Goal: Find contact information: Find contact information

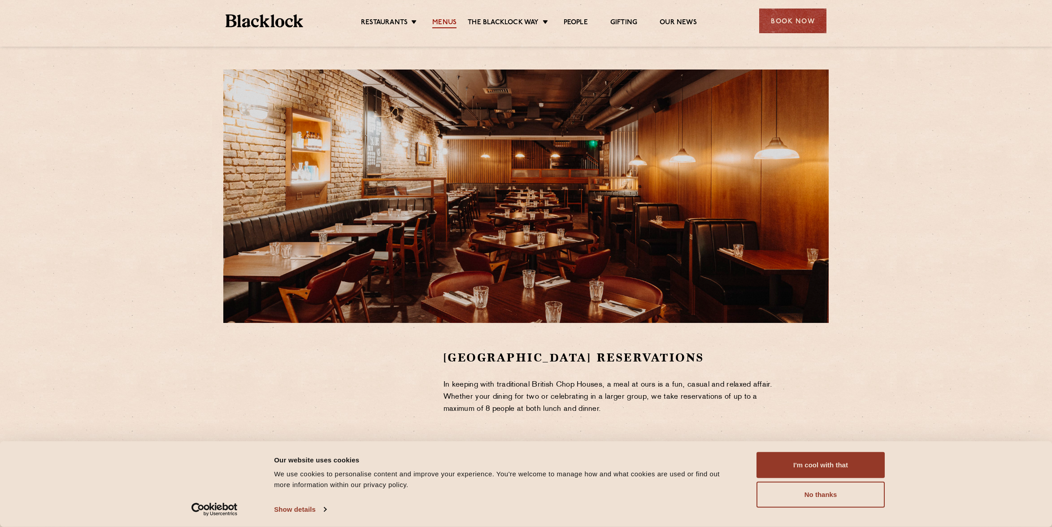
click at [449, 22] on link "Menus" at bounding box center [444, 23] width 24 height 10
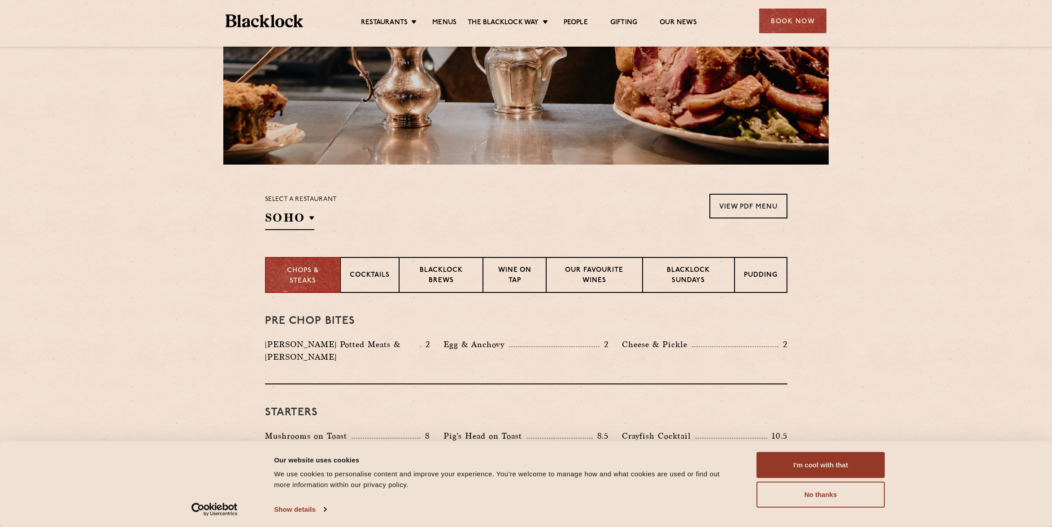
scroll to position [192, 0]
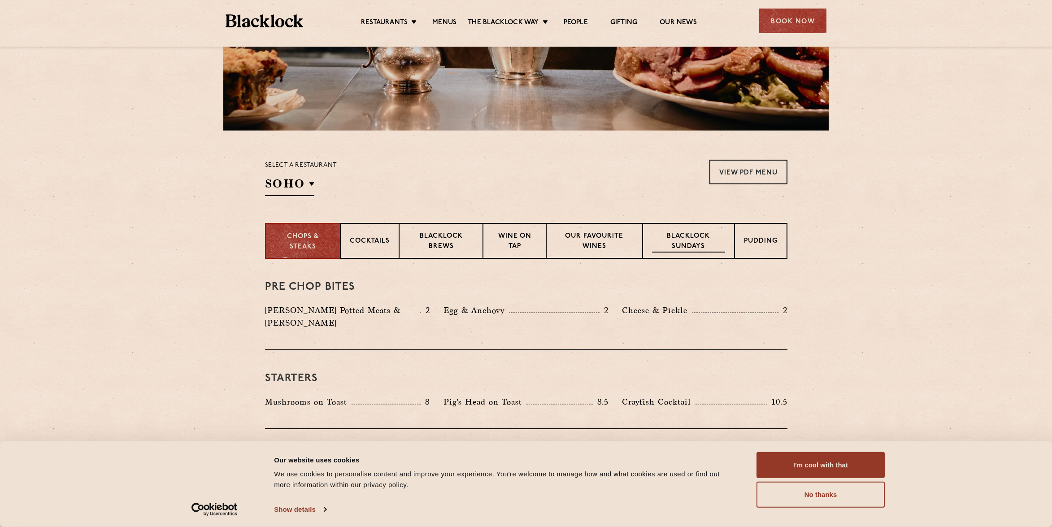
click at [681, 233] on p "Blacklock Sundays" at bounding box center [688, 241] width 73 height 21
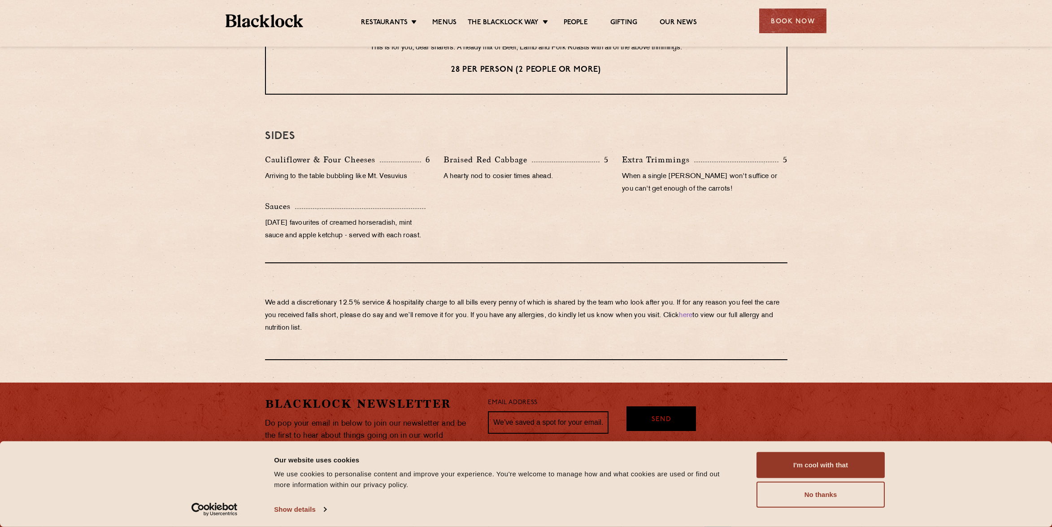
scroll to position [851, 0]
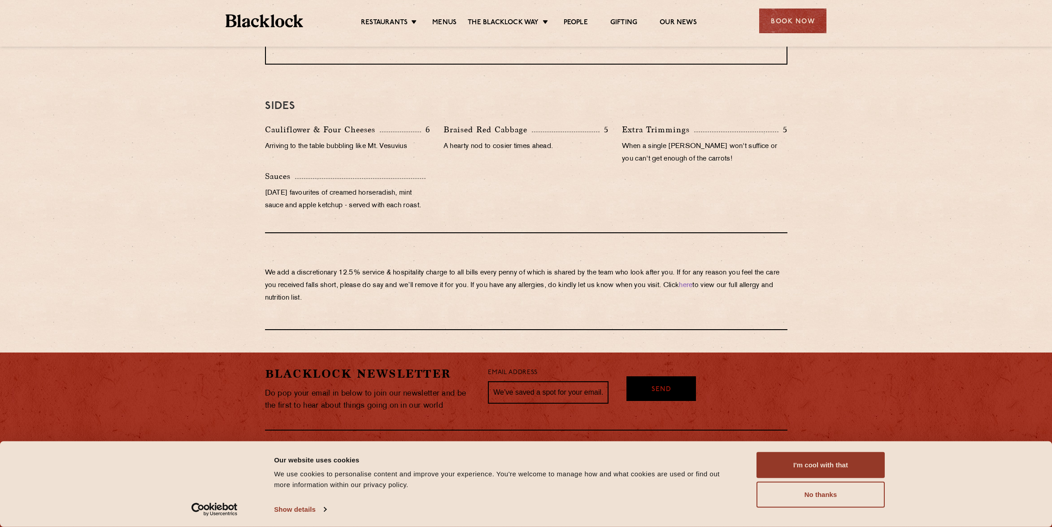
drag, startPoint x: 786, startPoint y: 461, endPoint x: 731, endPoint y: 407, distance: 76.8
click at [786, 461] on button "I'm cool with that" at bounding box center [821, 465] width 128 height 26
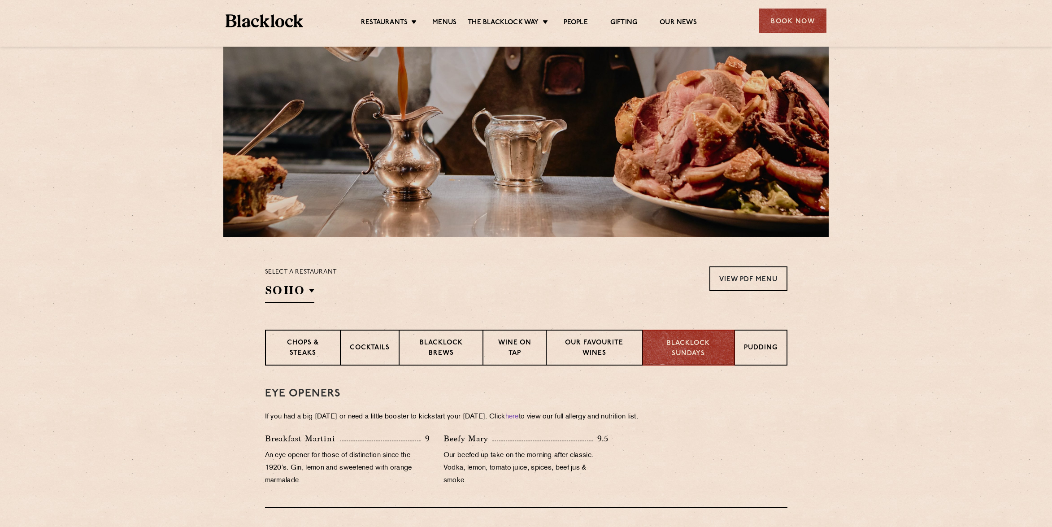
scroll to position [0, 0]
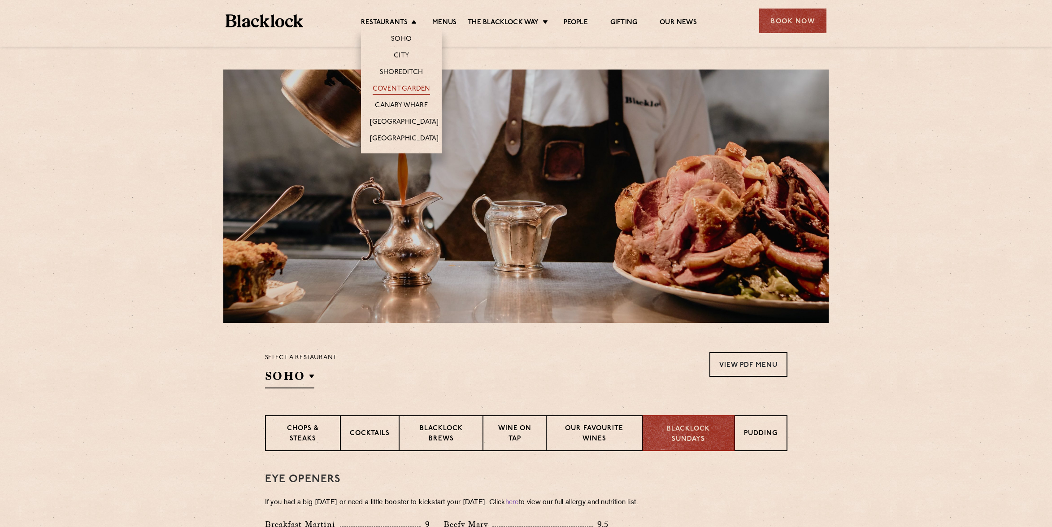
click at [410, 87] on link "Covent Garden" at bounding box center [402, 90] width 58 height 10
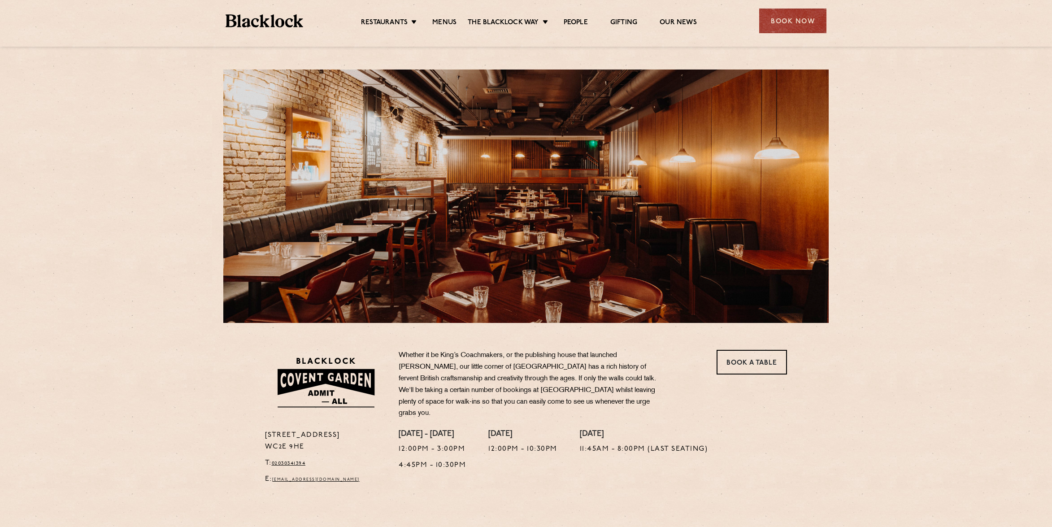
scroll to position [52, 0]
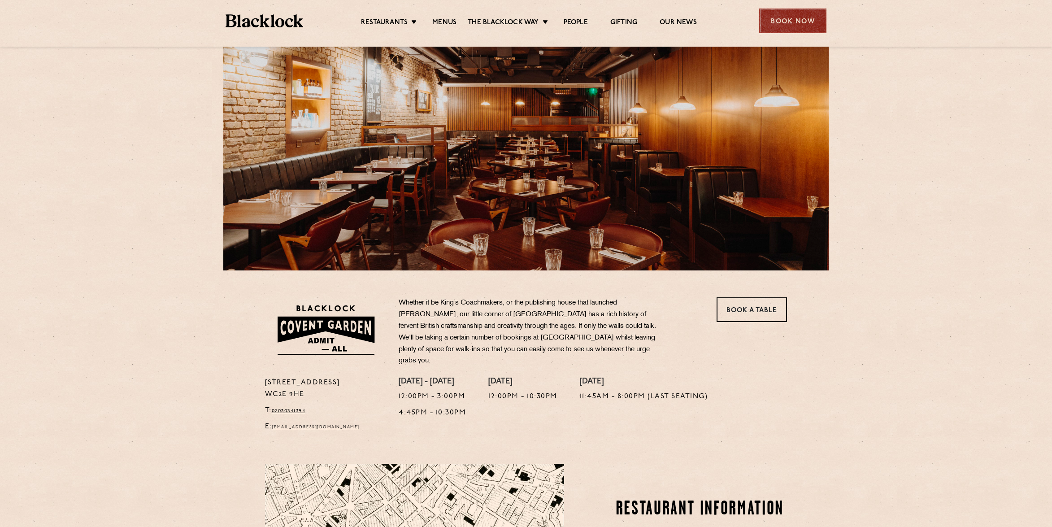
click at [797, 27] on div "Book Now" at bounding box center [792, 21] width 67 height 25
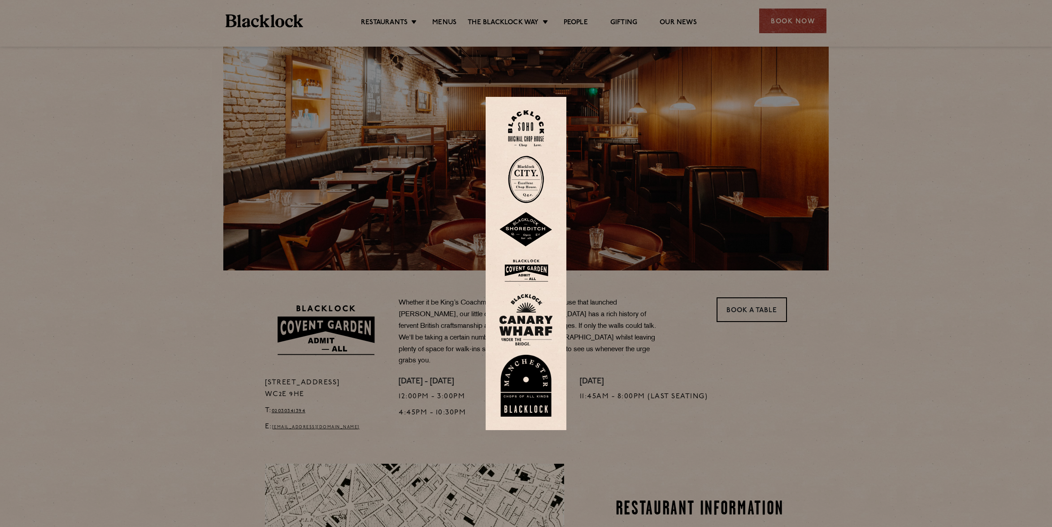
click at [532, 266] on img at bounding box center [526, 270] width 54 height 29
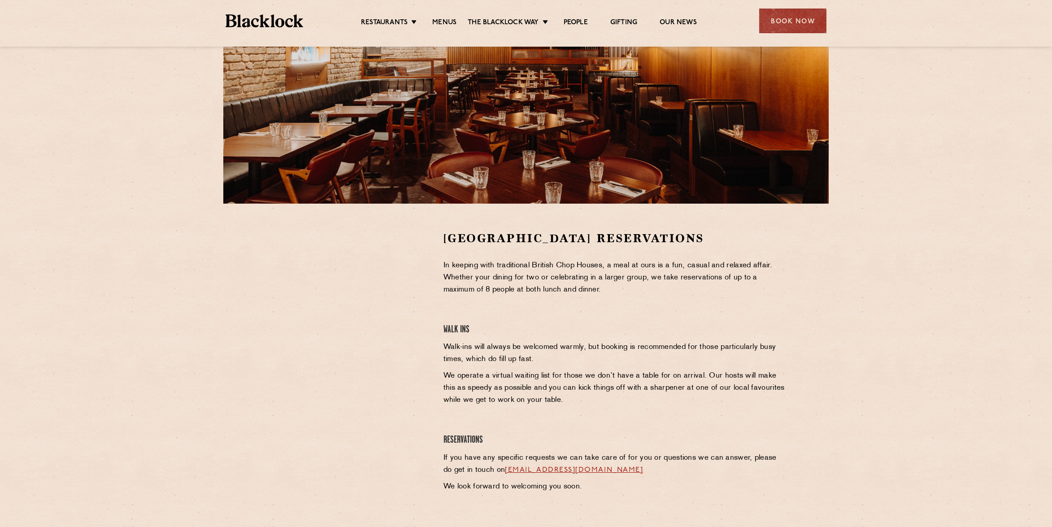
scroll to position [104, 0]
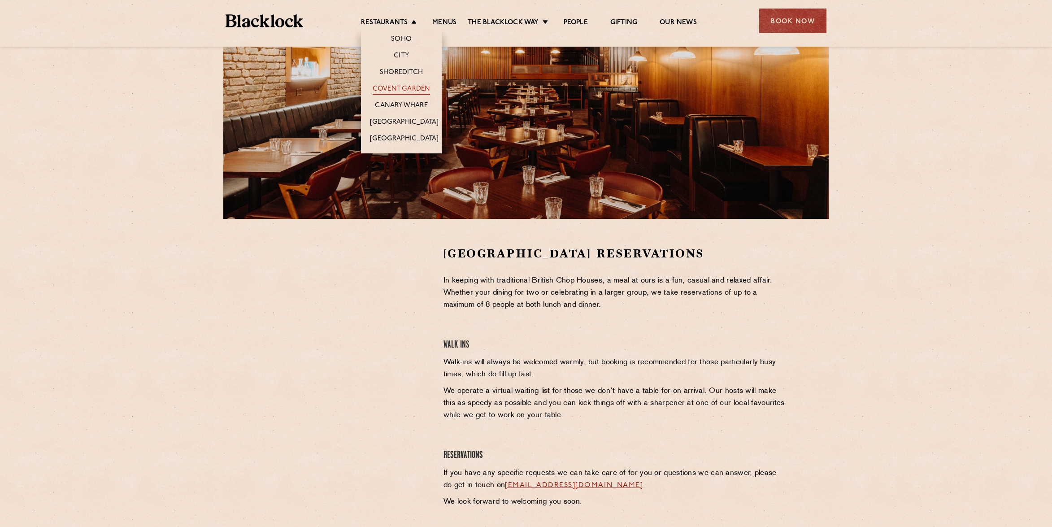
click at [404, 88] on link "Covent Garden" at bounding box center [402, 90] width 58 height 10
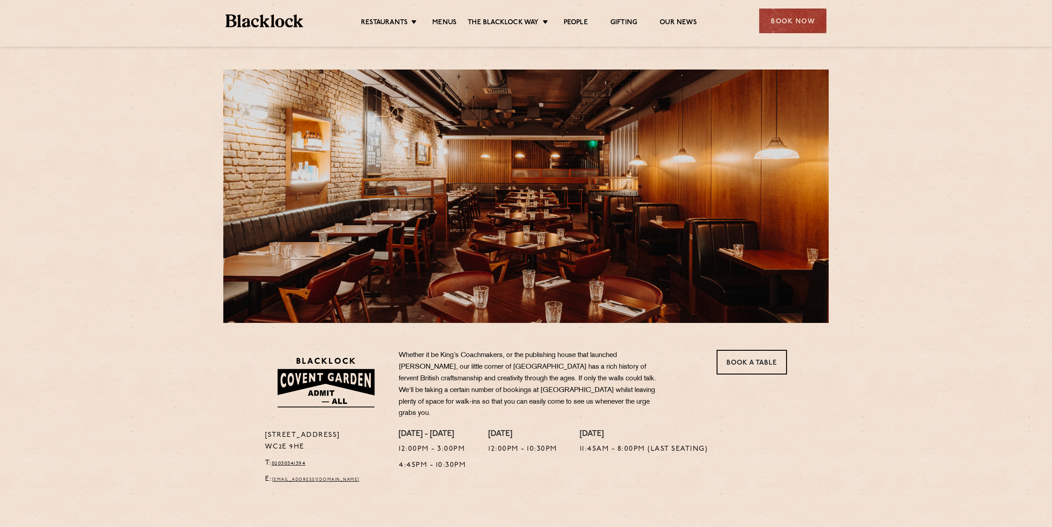
drag, startPoint x: 308, startPoint y: 441, endPoint x: 261, endPoint y: 432, distance: 47.9
click at [261, 432] on div "16a Bedford Street WC2E 9HE T: 02030341394 E: coventgarden@theblacklock.com" at bounding box center [325, 460] width 134 height 60
copy p "16a Bedford Street WC2E 9HE"
click at [251, 24] on img at bounding box center [265, 20] width 78 height 13
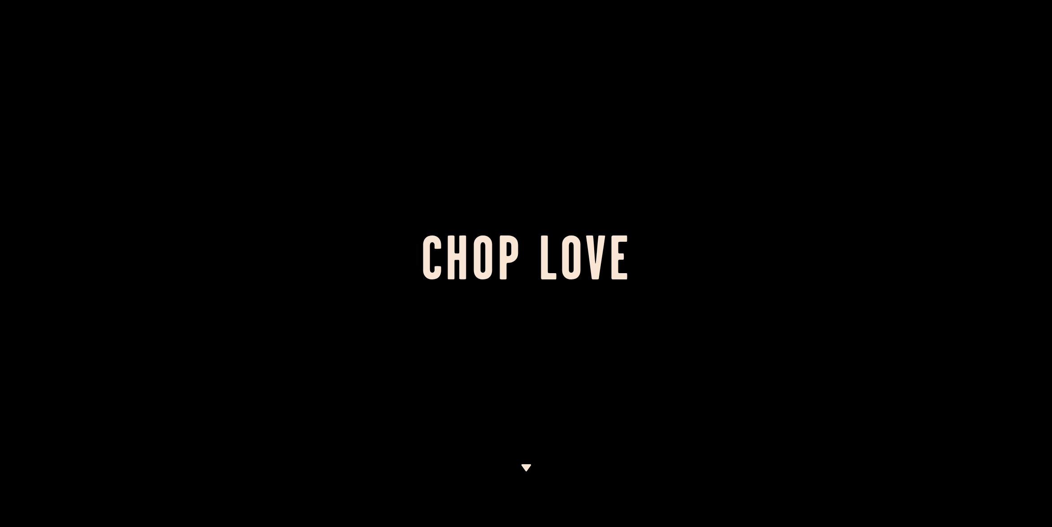
drag, startPoint x: 523, startPoint y: 463, endPoint x: 515, endPoint y: 460, distance: 9.2
click at [523, 463] on div at bounding box center [526, 263] width 1052 height 527
click at [527, 465] on img at bounding box center [526, 467] width 11 height 7
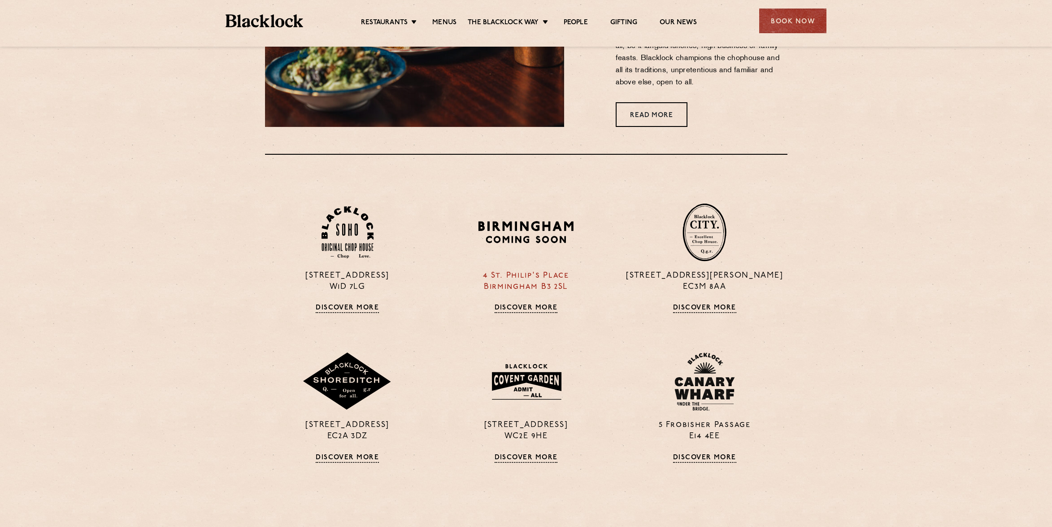
scroll to position [691, 0]
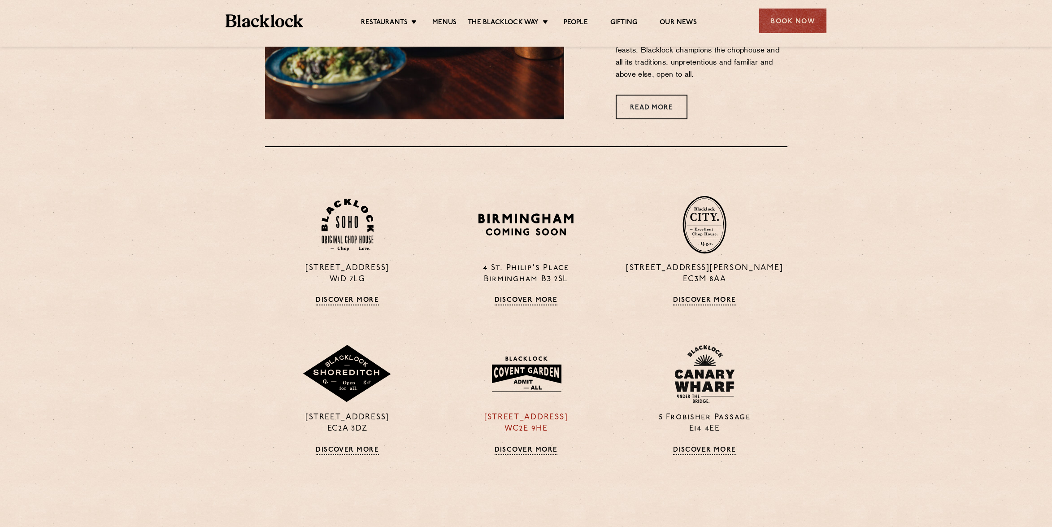
click at [546, 366] on img at bounding box center [526, 374] width 87 height 47
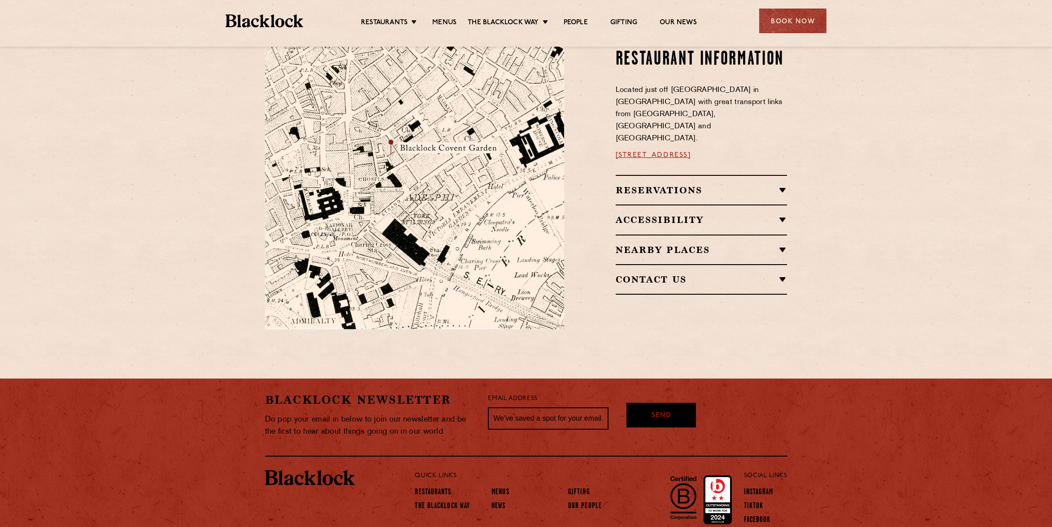
scroll to position [545, 0]
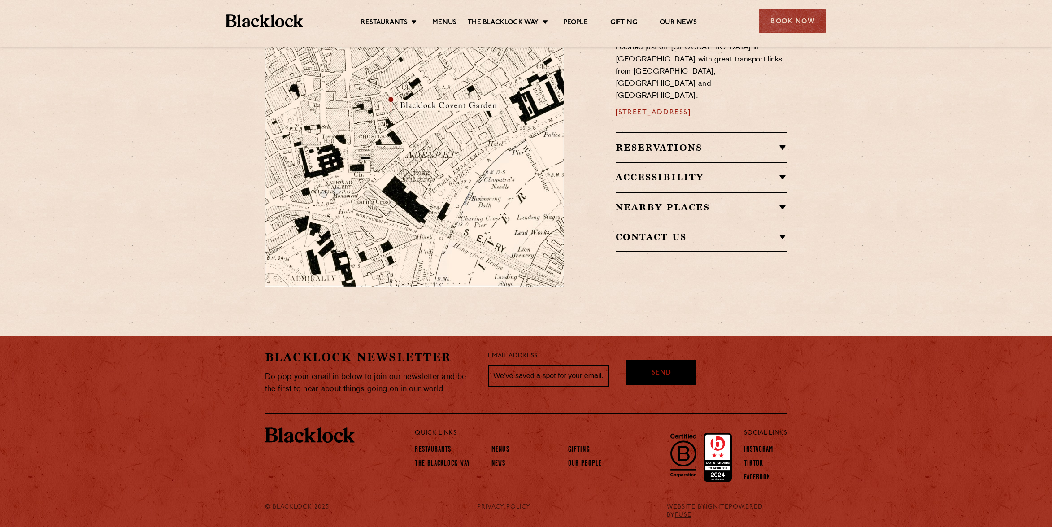
click at [723, 504] on link "IGNITE" at bounding box center [717, 507] width 23 height 7
click at [676, 512] on link "FUSE" at bounding box center [683, 515] width 17 height 7
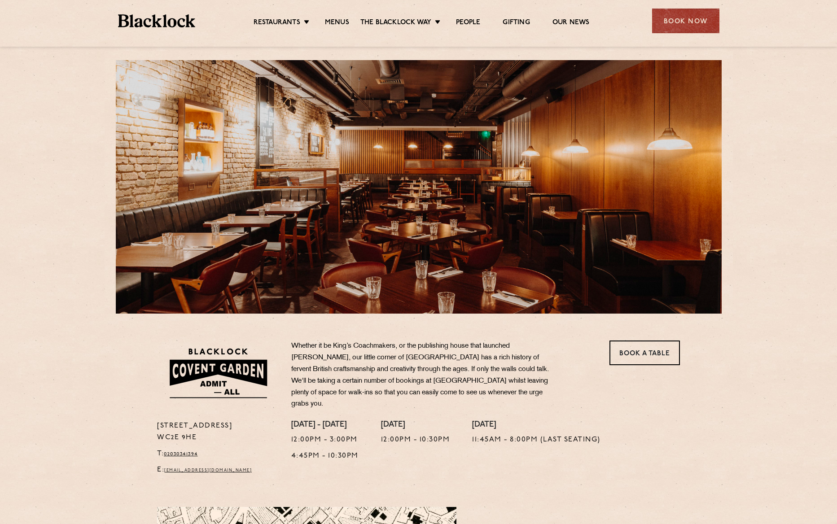
scroll to position [0, 0]
